Goal: Task Accomplishment & Management: Use online tool/utility

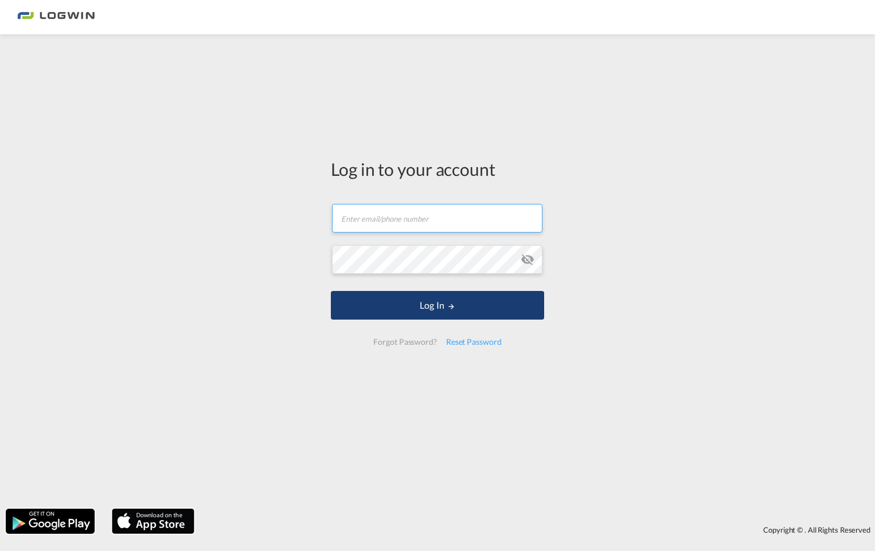
type input "[PERSON_NAME][EMAIL_ADDRESS][PERSON_NAME][DOMAIN_NAME]"
click at [459, 306] on button "Log In" at bounding box center [437, 305] width 213 height 29
